Goal: Register for event/course

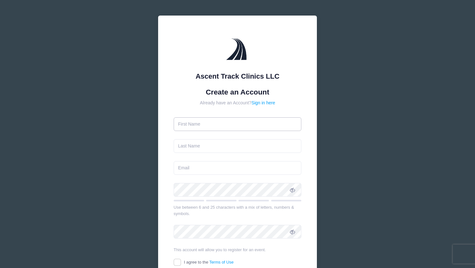
click at [212, 128] on input "text" at bounding box center [238, 124] width 128 height 14
type input "[PERSON_NAME]"
click at [191, 149] on input "text" at bounding box center [238, 146] width 128 height 14
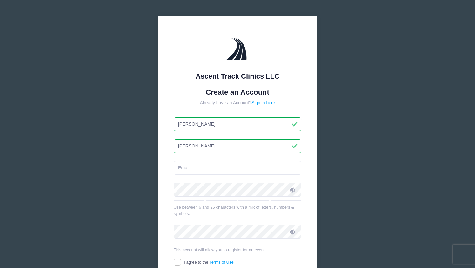
type input "[PERSON_NAME]"
click at [199, 176] on form "Create an Account Already have an Account? Sign in here Godfrey James Use betwe…" at bounding box center [238, 188] width 128 height 201
click at [191, 171] on input "email" at bounding box center [238, 168] width 128 height 14
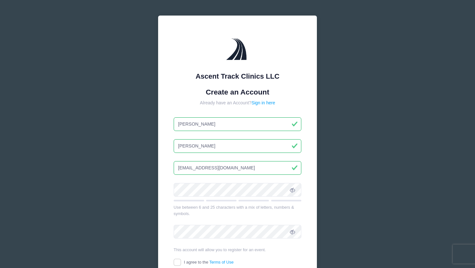
type input "[EMAIL_ADDRESS][DOMAIN_NAME]"
click at [292, 191] on icon at bounding box center [292, 190] width 5 height 5
click at [310, 220] on div "Ascent Track Clinics LLC Create an Account Already have an Account? Sign in her…" at bounding box center [237, 165] width 159 height 299
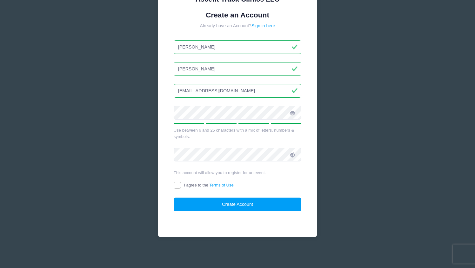
scroll to position [77, 0]
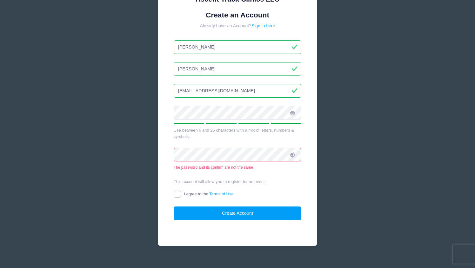
click at [296, 157] on span at bounding box center [292, 155] width 11 height 11
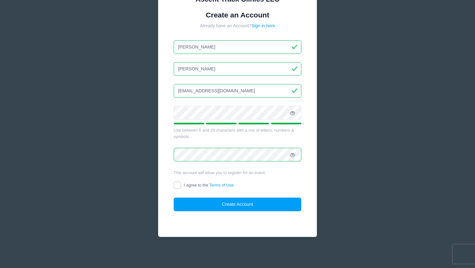
click at [178, 188] on input "I agree to the Terms of Use" at bounding box center [177, 185] width 7 height 7
checkbox input "true"
click at [235, 205] on button "Create Account" at bounding box center [238, 205] width 128 height 14
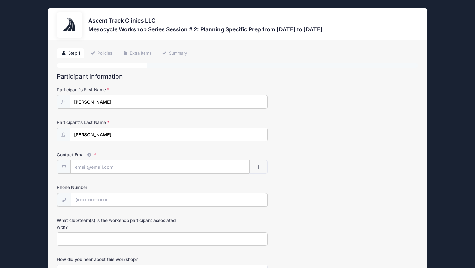
click at [81, 201] on input "Phone Number:" at bounding box center [169, 200] width 197 height 14
type input "[PHONE_NUMBER]"
click at [73, 235] on input "What club/team(s) is the workshop participant associated with?" at bounding box center [162, 239] width 211 height 14
type input "Pinnacle Athletics"
click at [319, 190] on div "Phone Number: [PHONE_NUMBER]" at bounding box center [237, 195] width 361 height 22
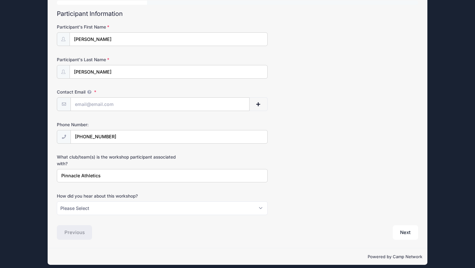
scroll to position [68, 0]
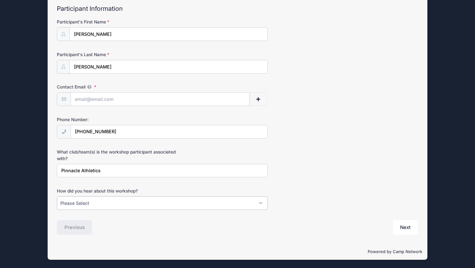
click at [57, 197] on select "Please Select Email Instagram Facebook X/Twitter A friend Saw information about…" at bounding box center [162, 204] width 211 height 14
select select "Email"
click option "Email" at bounding box center [0, 0] width 0 height 0
click at [410, 228] on button "Next" at bounding box center [406, 227] width 26 height 15
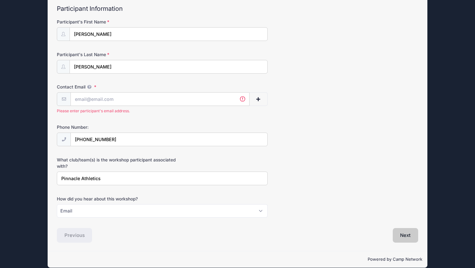
scroll to position [76, 0]
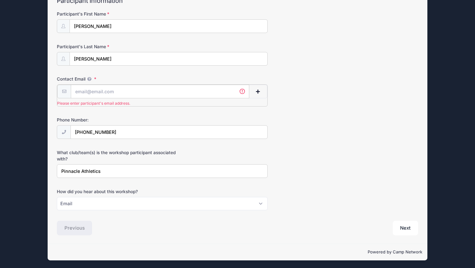
click at [121, 93] on input "Contact Email" at bounding box center [160, 92] width 178 height 14
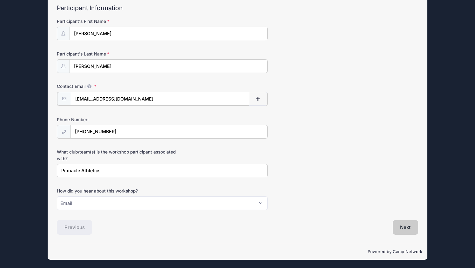
type input "[EMAIL_ADDRESS][DOMAIN_NAME]"
click at [406, 228] on button "Next" at bounding box center [406, 227] width 26 height 15
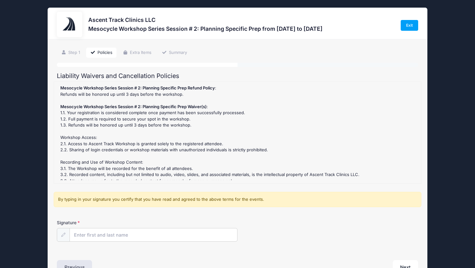
scroll to position [0, 0]
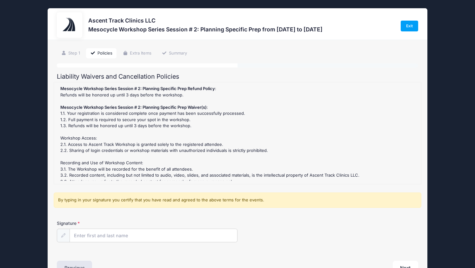
click at [398, 178] on div "Mesocycle Workshop Series Session # 2: Planning Specific Prep Refund Policy : R…" at bounding box center [237, 133] width 361 height 95
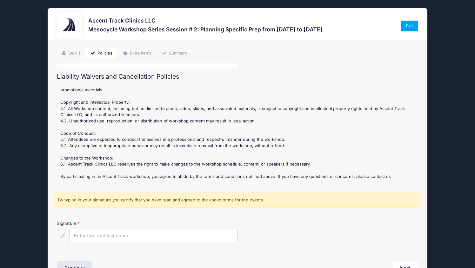
scroll to position [115, 0]
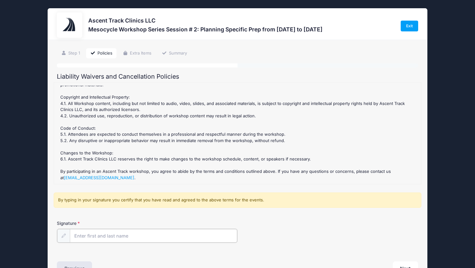
click at [85, 234] on input "Signature" at bounding box center [153, 236] width 167 height 14
click at [95, 236] on input "Godfrey James" at bounding box center [153, 236] width 167 height 14
click at [172, 234] on input "Godfrey James" at bounding box center [153, 236] width 167 height 14
type input "Godfrey James"
click at [401, 250] on div "Signature Godfrey James" at bounding box center [238, 236] width 368 height 32
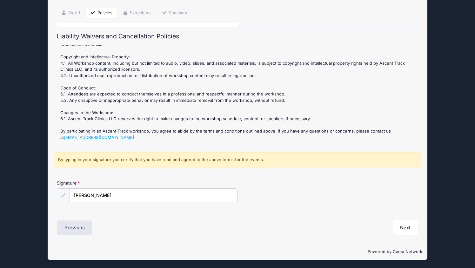
scroll to position [41, 0]
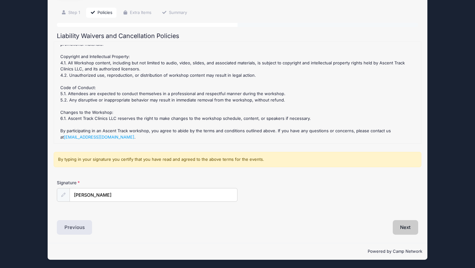
click at [405, 227] on button "Next" at bounding box center [406, 227] width 26 height 15
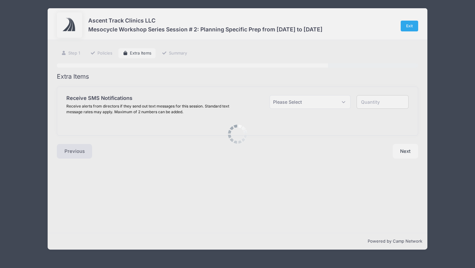
scroll to position [0, 0]
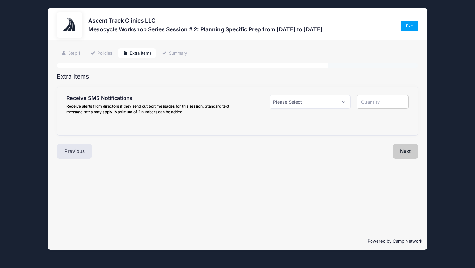
click at [407, 149] on button "Next" at bounding box center [406, 151] width 26 height 15
select select "1"
click option "Yes ($0.00)" at bounding box center [0, 0] width 0 height 0
type input "1"
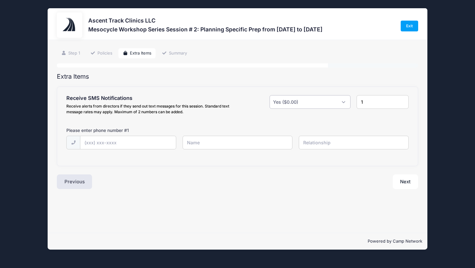
select select "0"
click option "No" at bounding box center [0, 0] width 0 height 0
type input "0"
click at [270, 95] on select "Please Select Yes ($0.00) No" at bounding box center [310, 102] width 81 height 14
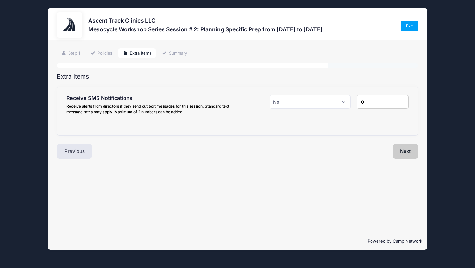
click at [406, 150] on button "Next" at bounding box center [406, 151] width 26 height 15
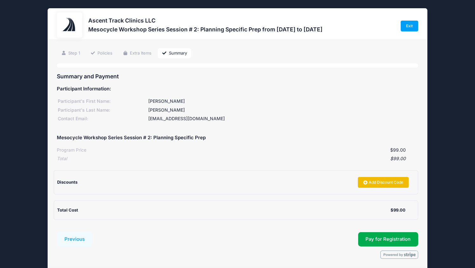
click at [365, 183] on icon at bounding box center [365, 183] width 5 height 0
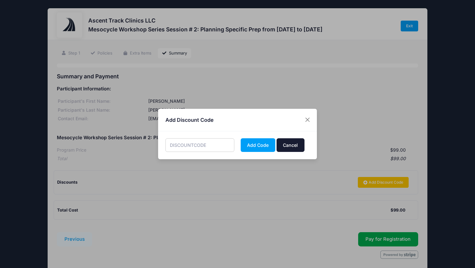
click at [291, 144] on button "Cancel" at bounding box center [291, 145] width 28 height 14
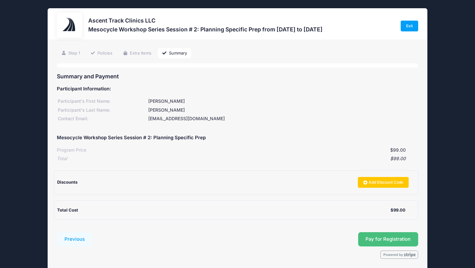
click at [371, 239] on button "Pay for Registration" at bounding box center [388, 239] width 60 height 15
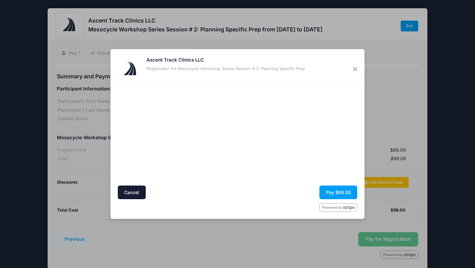
click at [287, 201] on form "Cancel Pay $99.00" at bounding box center [238, 149] width 240 height 126
click at [338, 195] on button "Pay $99.00" at bounding box center [338, 193] width 38 height 14
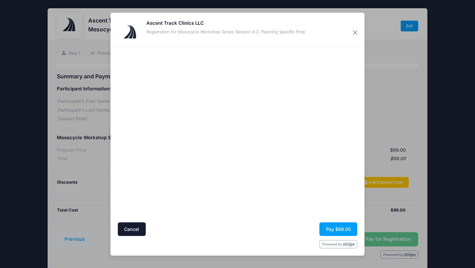
click at [309, 230] on div "Cancel Pay $99.00" at bounding box center [238, 230] width 240 height 14
click at [336, 230] on button "Pay $99.00" at bounding box center [338, 230] width 38 height 14
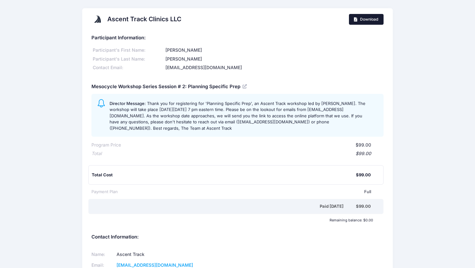
click at [365, 21] on span "Download" at bounding box center [369, 19] width 18 height 5
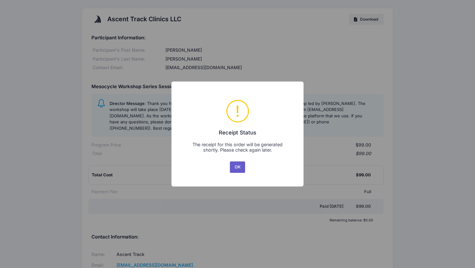
click at [238, 169] on button "OK" at bounding box center [237, 167] width 15 height 11
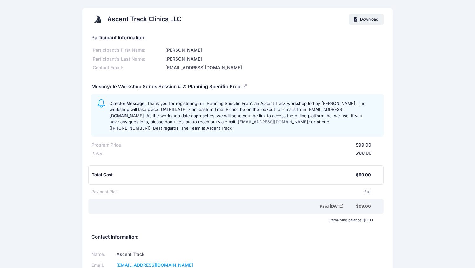
click at [210, 50] on div "[PERSON_NAME]" at bounding box center [273, 50] width 219 height 7
click at [274, 51] on div "[PERSON_NAME]" at bounding box center [273, 50] width 219 height 7
click at [308, 130] on div "Director Message: Thank you for registering for 'Planning Specific Prep', an As…" at bounding box center [244, 115] width 269 height 32
click at [340, 35] on div "Participant Information:" at bounding box center [237, 35] width 292 height 10
click at [367, 21] on span "Download" at bounding box center [369, 19] width 18 height 5
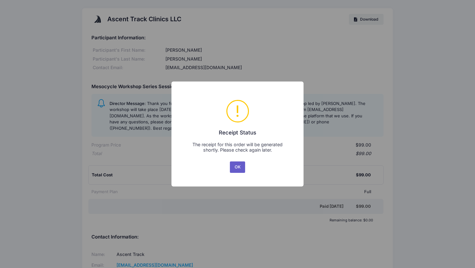
click at [236, 167] on button "OK" at bounding box center [237, 167] width 15 height 11
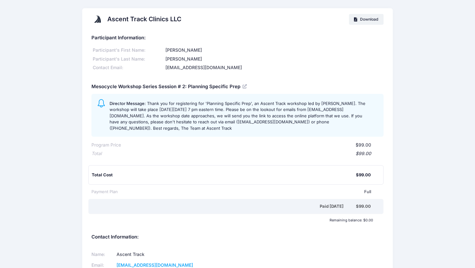
click at [186, 205] on div "Paid [DATE]" at bounding box center [224, 207] width 263 height 6
click at [270, 47] on div "[PERSON_NAME]" at bounding box center [273, 50] width 219 height 7
click at [324, 153] on div "$99.00" at bounding box center [236, 154] width 269 height 7
